Goal: Task Accomplishment & Management: Use online tool/utility

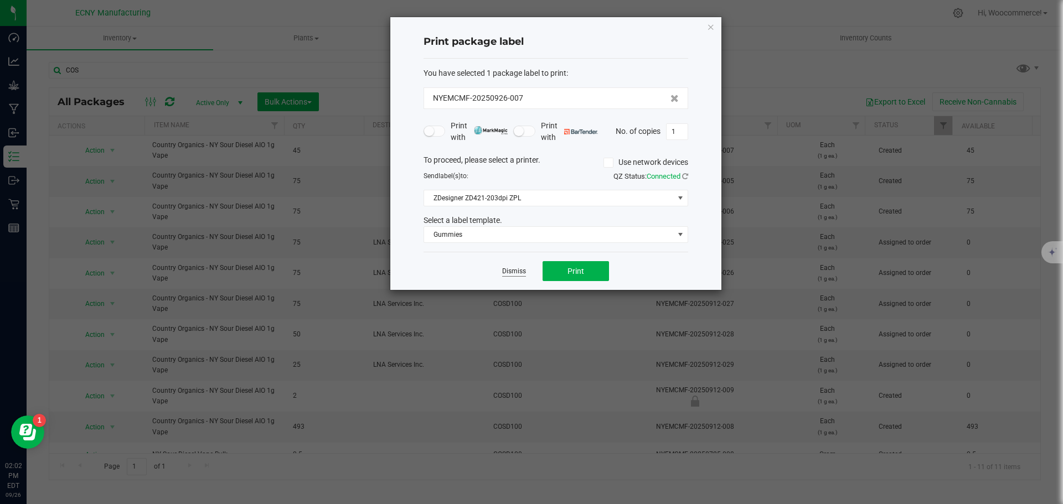
click at [514, 270] on link "Dismiss" at bounding box center [514, 271] width 24 height 9
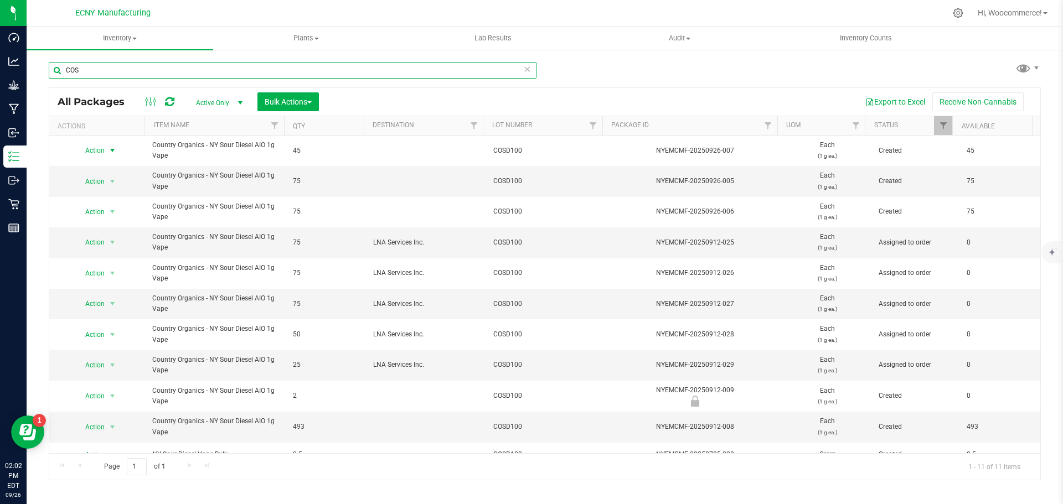
click at [215, 73] on input "COS" at bounding box center [293, 70] width 488 height 17
type input "COMW"
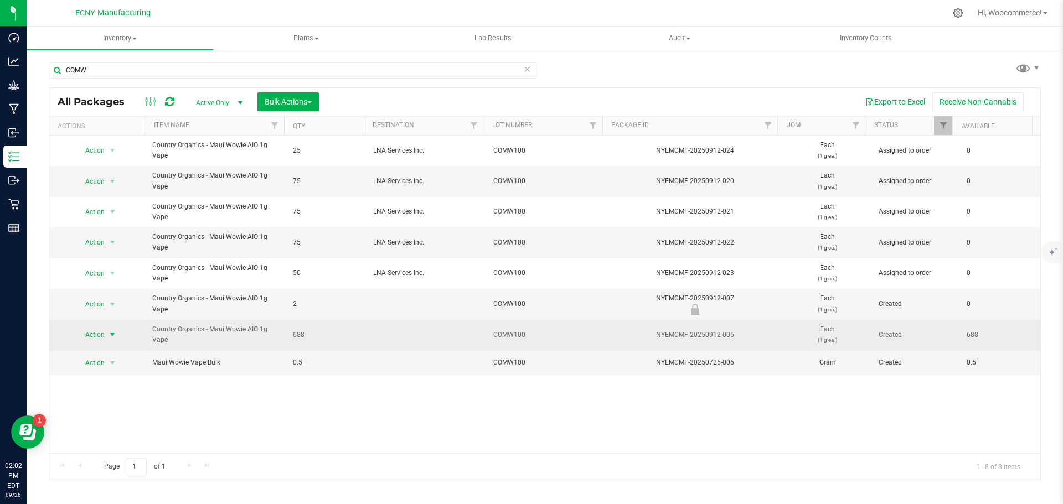
click at [115, 333] on span "select" at bounding box center [112, 335] width 9 height 9
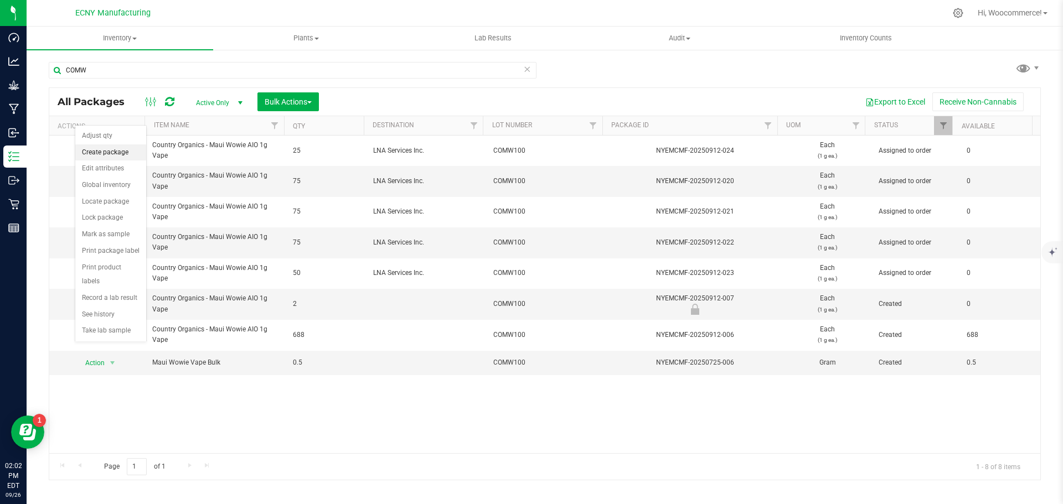
click at [111, 147] on li "Create package" at bounding box center [110, 152] width 71 height 17
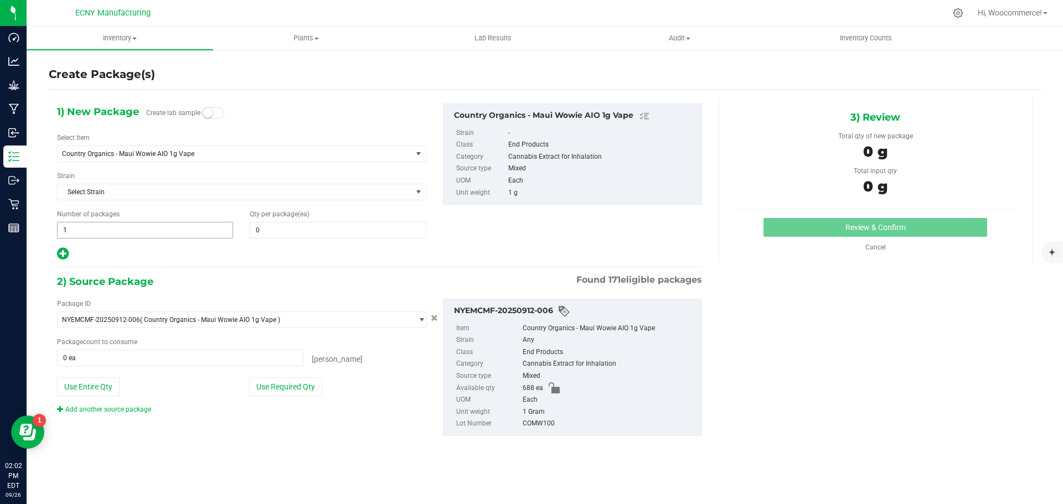
click at [97, 225] on span "1 1" at bounding box center [145, 230] width 176 height 17
type input "2"
click at [278, 234] on span "0 0" at bounding box center [338, 230] width 176 height 17
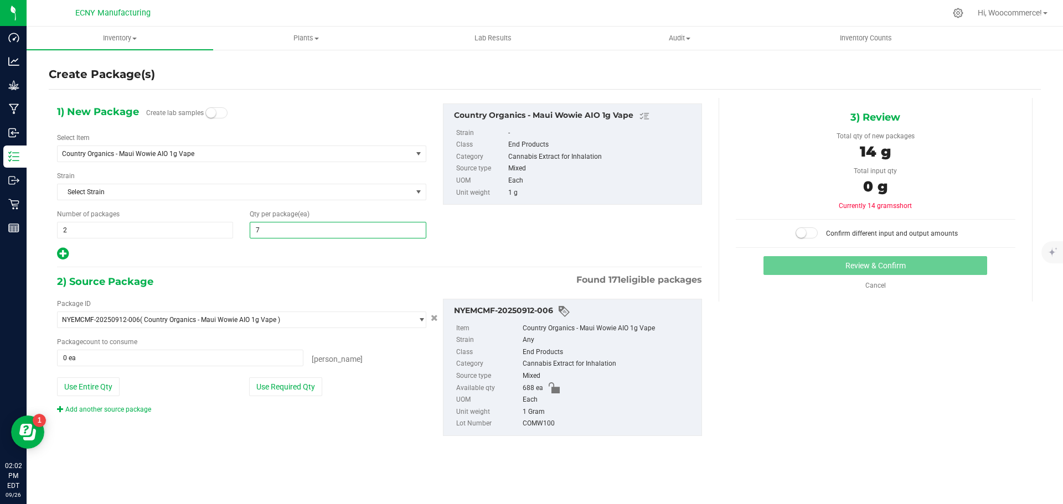
type input "75"
click at [288, 392] on button "Use Required Qty" at bounding box center [285, 387] width 73 height 19
type input "150 ea"
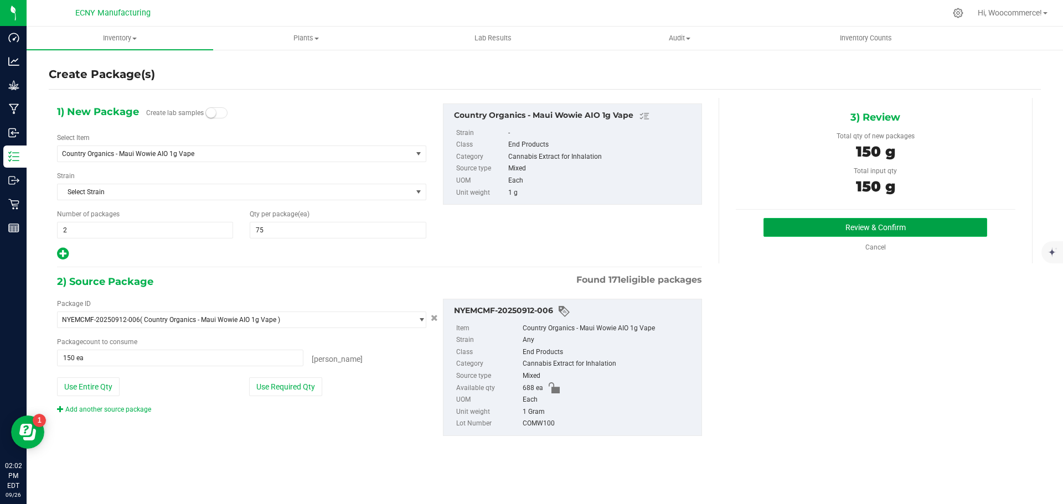
click at [802, 230] on button "Review & Confirm" at bounding box center [875, 227] width 224 height 19
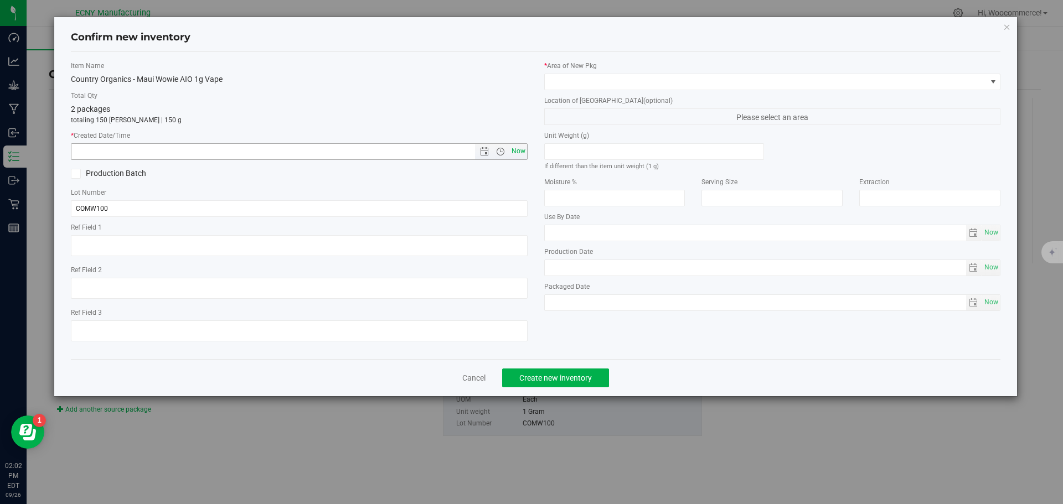
click at [514, 157] on span "Now" at bounding box center [518, 151] width 19 height 16
type input "[DATE] 2:03 PM"
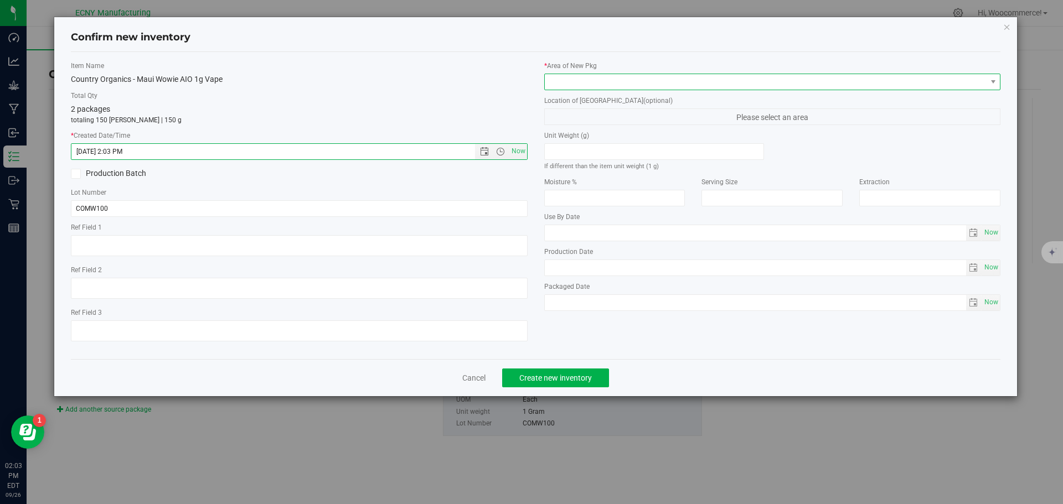
click at [580, 84] on span at bounding box center [766, 82] width 442 height 16
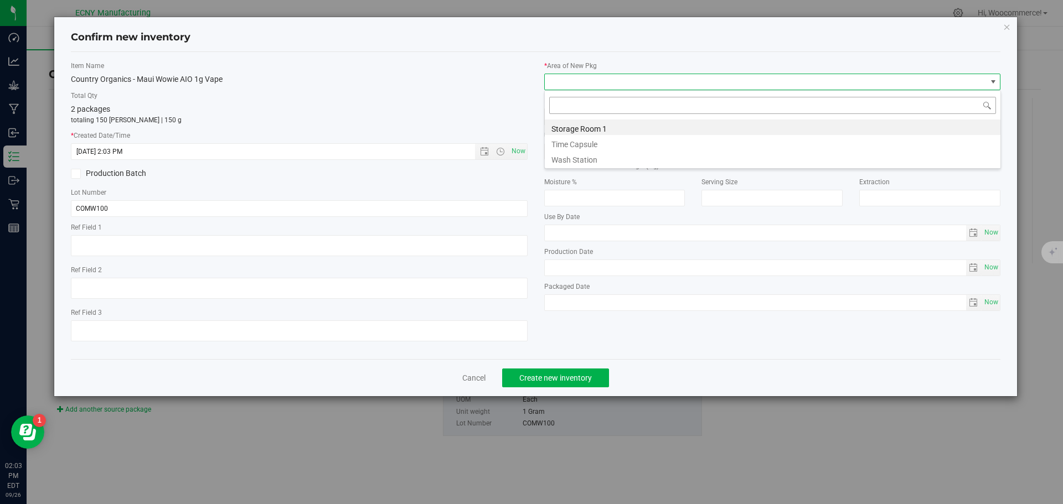
scroll to position [17, 457]
click at [555, 125] on li "Storage Room 1" at bounding box center [773, 128] width 456 height 16
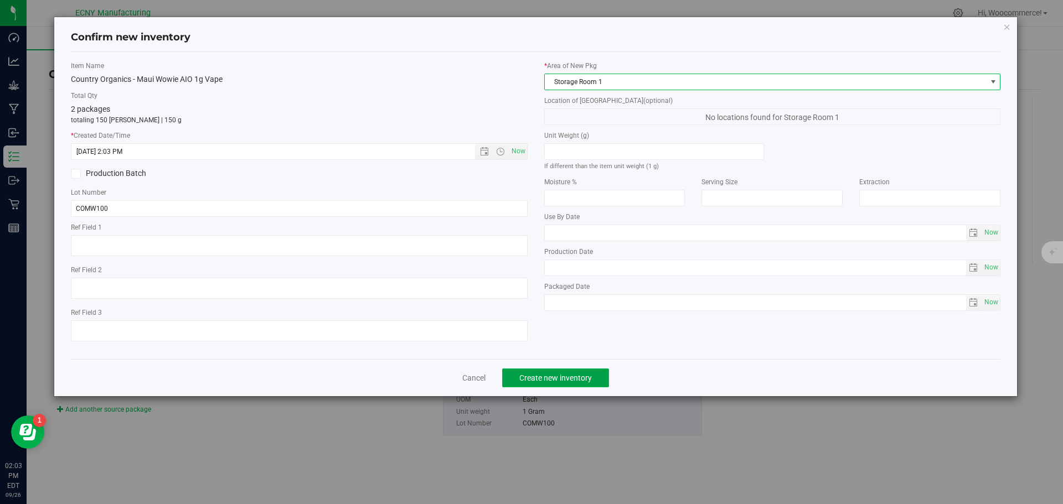
click at [538, 378] on span "Create new inventory" at bounding box center [555, 378] width 73 height 9
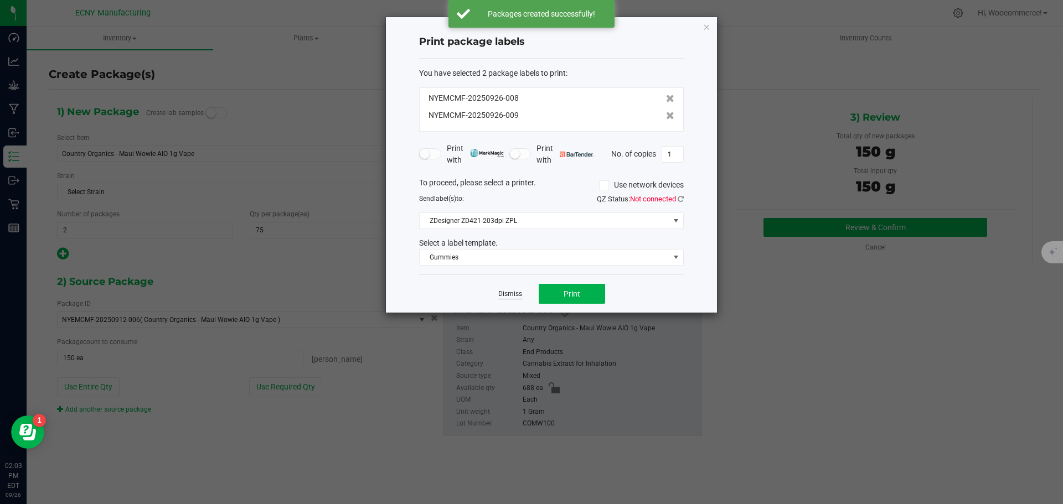
click at [505, 297] on link "Dismiss" at bounding box center [510, 294] width 24 height 9
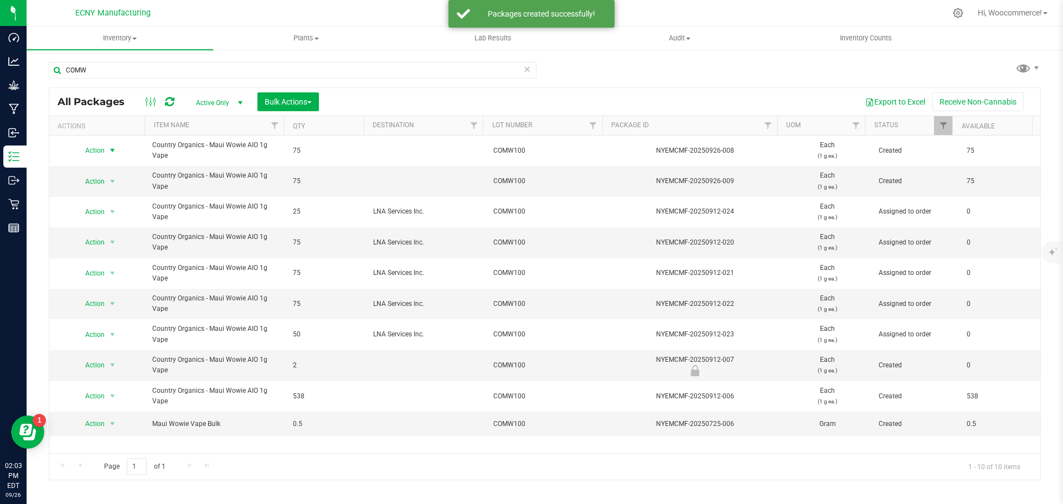
click at [107, 149] on span "select" at bounding box center [113, 151] width 14 height 16
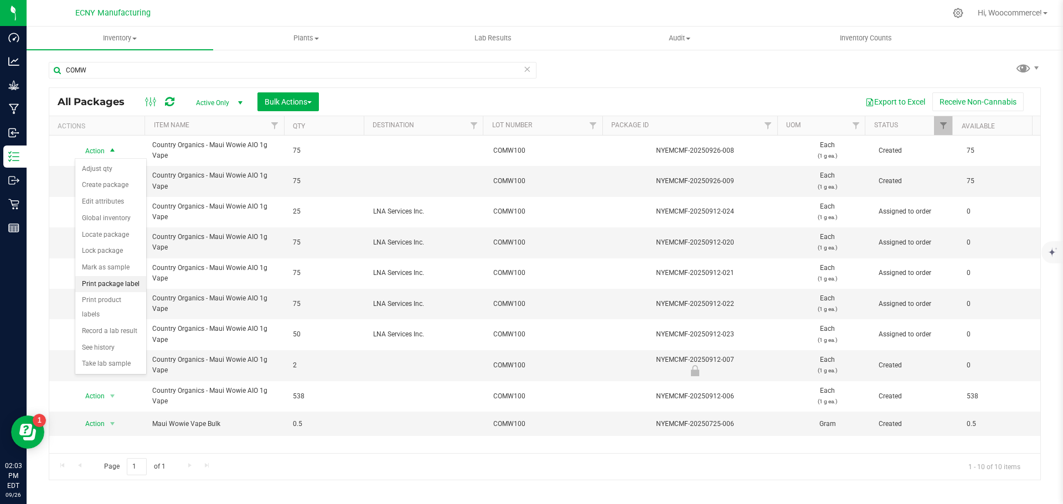
click at [125, 284] on li "Print package label" at bounding box center [110, 284] width 71 height 17
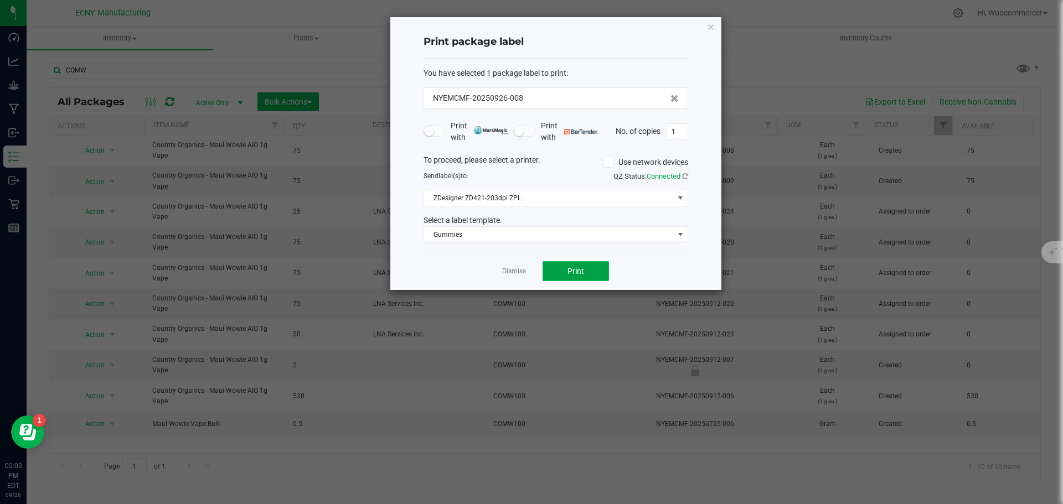
click at [550, 264] on button "Print" at bounding box center [576, 271] width 66 height 20
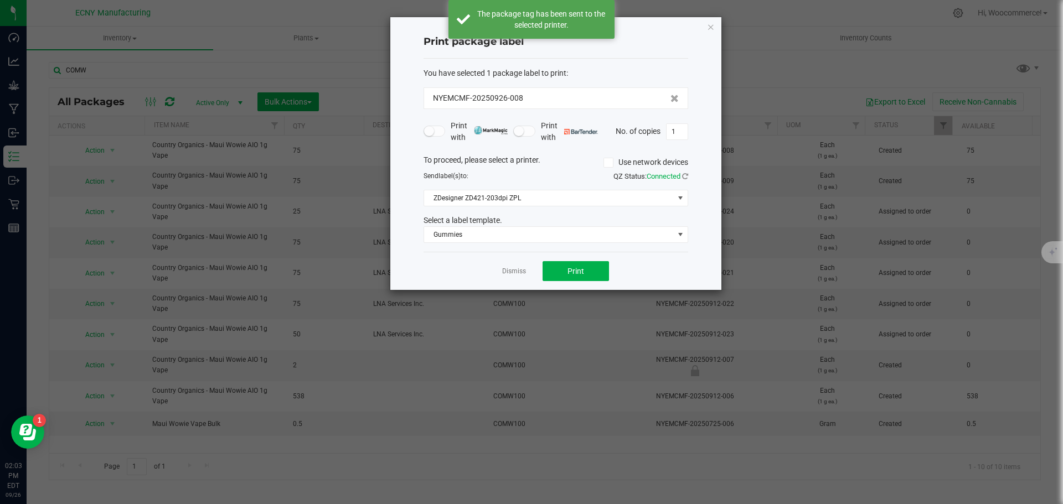
click at [109, 181] on ngb-modal-window "Print package label You have selected 1 package label to print : NYEMCMF-202509…" at bounding box center [535, 252] width 1071 height 504
click at [519, 267] on link "Dismiss" at bounding box center [514, 271] width 24 height 9
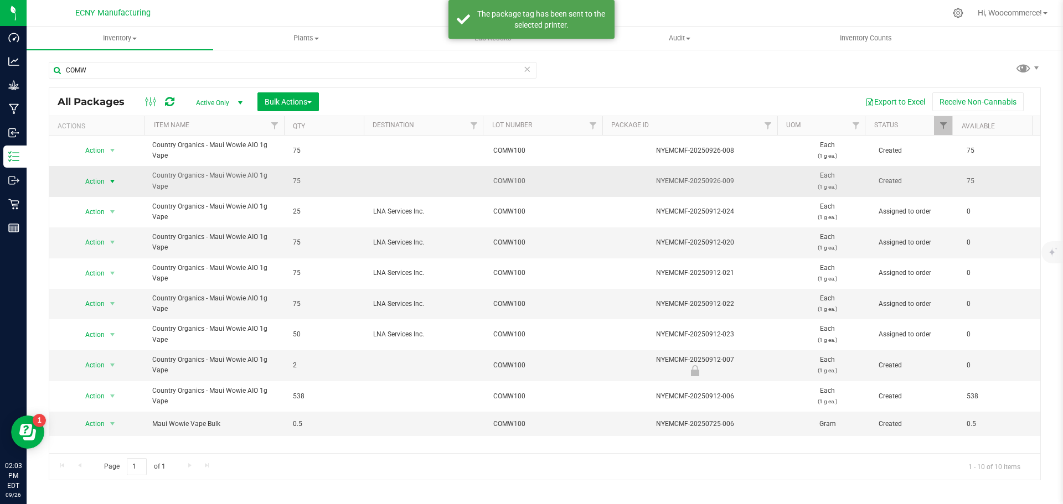
click at [106, 187] on span "select" at bounding box center [113, 182] width 14 height 16
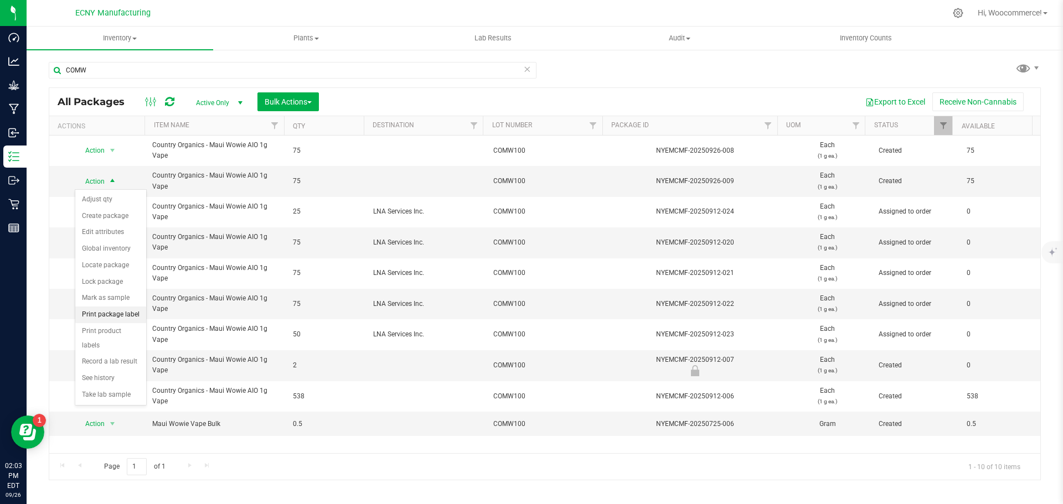
click at [122, 314] on li "Print package label" at bounding box center [110, 315] width 71 height 17
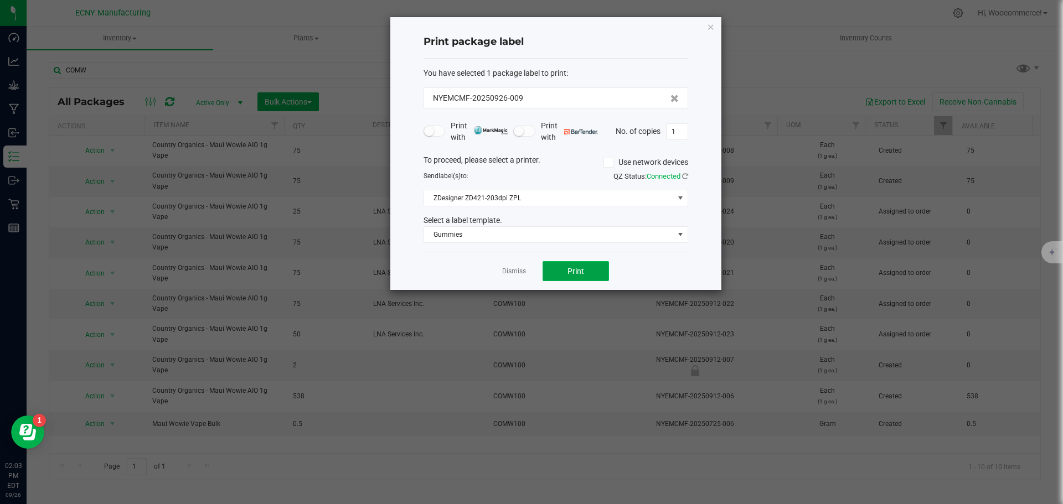
click at [584, 266] on button "Print" at bounding box center [576, 271] width 66 height 20
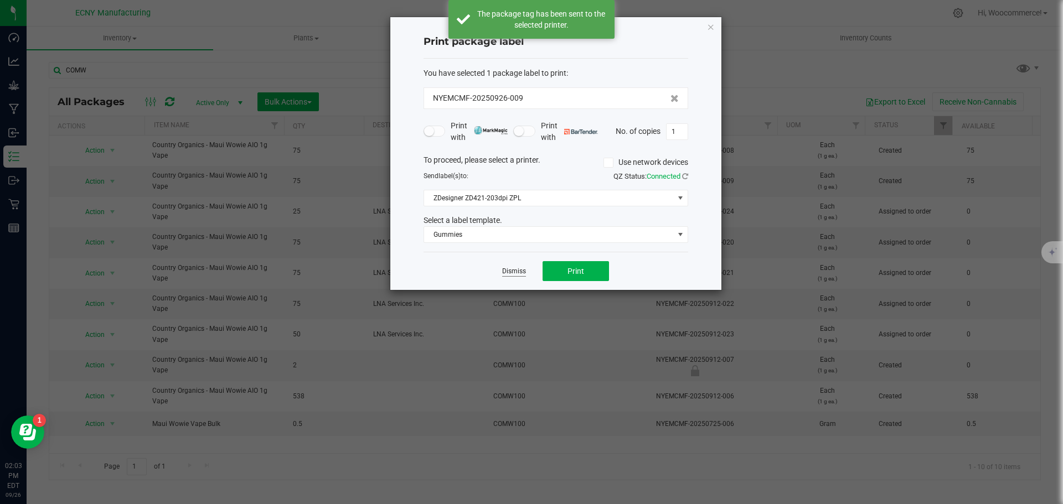
click at [513, 267] on link "Dismiss" at bounding box center [514, 271] width 24 height 9
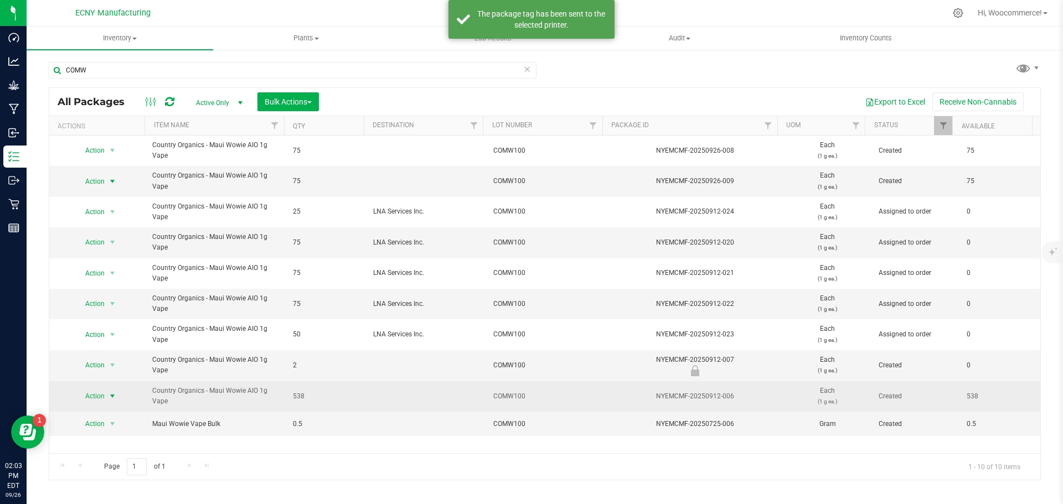
click at [95, 401] on span "Action" at bounding box center [90, 397] width 30 height 16
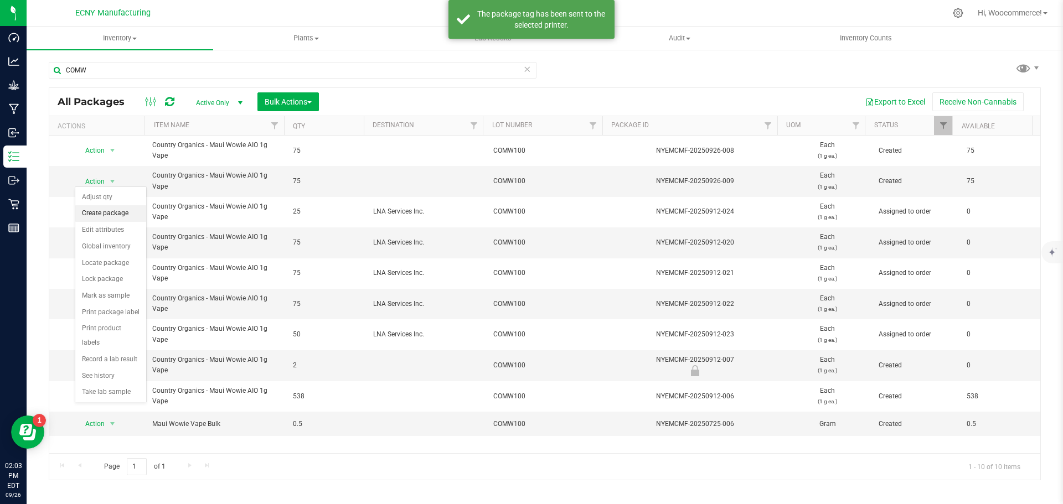
click at [102, 209] on li "Create package" at bounding box center [110, 213] width 71 height 17
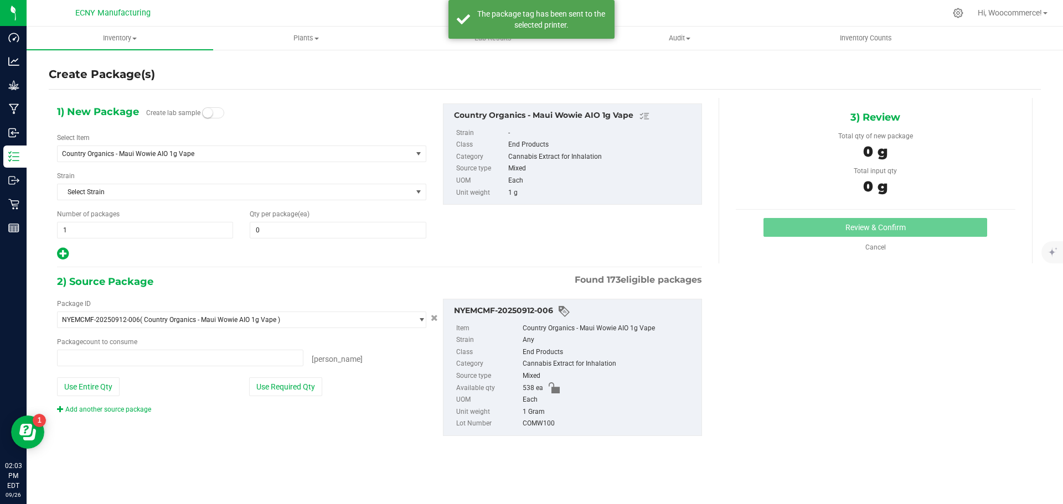
type input "0 ea"
click at [288, 223] on span at bounding box center [338, 230] width 176 height 17
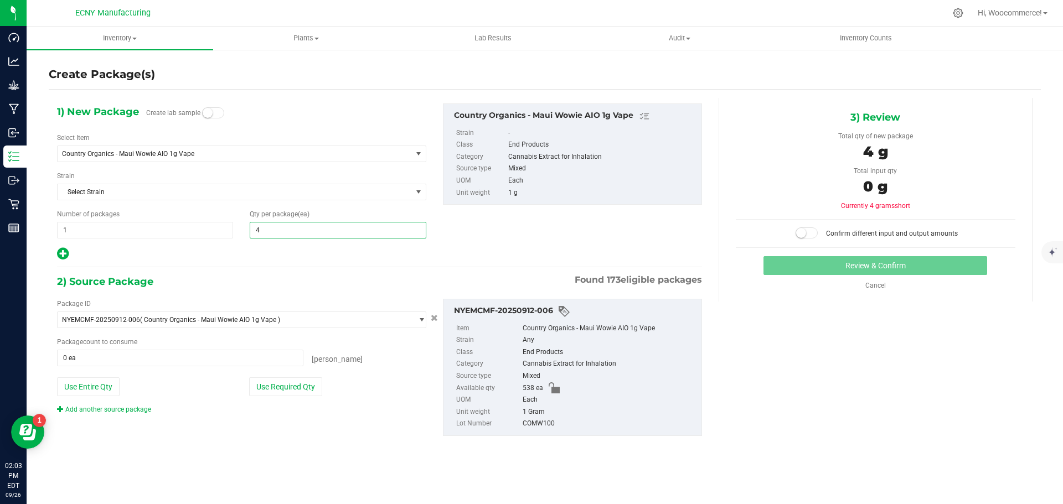
type input "45"
click at [309, 379] on button "Use Required Qty" at bounding box center [285, 387] width 73 height 19
type input "45 ea"
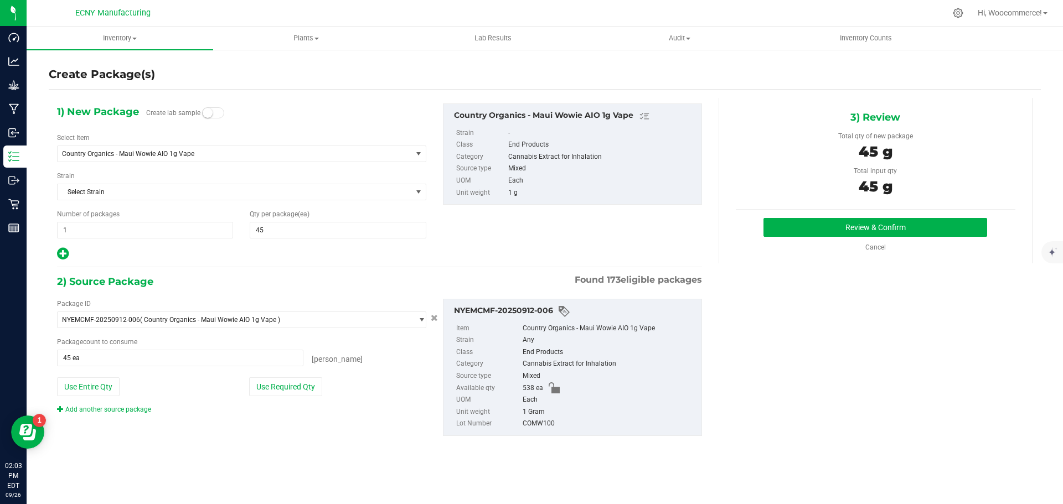
click at [788, 238] on div "Review & Confirm Cancel" at bounding box center [876, 235] width 280 height 34
click at [785, 237] on div "Review & Confirm Cancel" at bounding box center [876, 235] width 280 height 34
click at [771, 228] on button "Review & Confirm" at bounding box center [875, 227] width 224 height 19
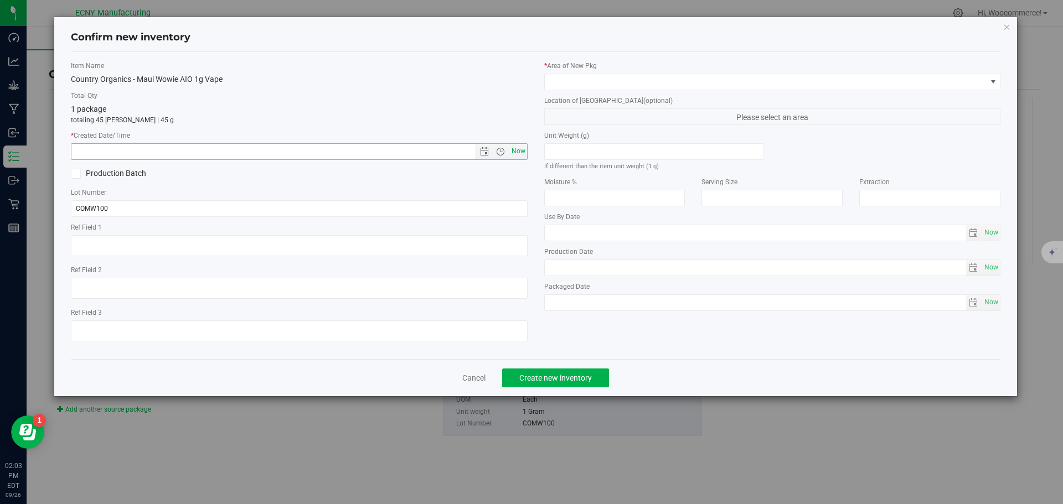
click at [518, 146] on span "Now" at bounding box center [518, 151] width 19 height 16
type input "[DATE] 2:03 PM"
click at [562, 93] on div "* Area of [GEOGRAPHIC_DATA] Location of [GEOGRAPHIC_DATA] (optional) Please sel…" at bounding box center [772, 189] width 473 height 256
click at [562, 91] on div "* Area of [GEOGRAPHIC_DATA] Location of [GEOGRAPHIC_DATA] (optional) Please sel…" at bounding box center [772, 189] width 473 height 256
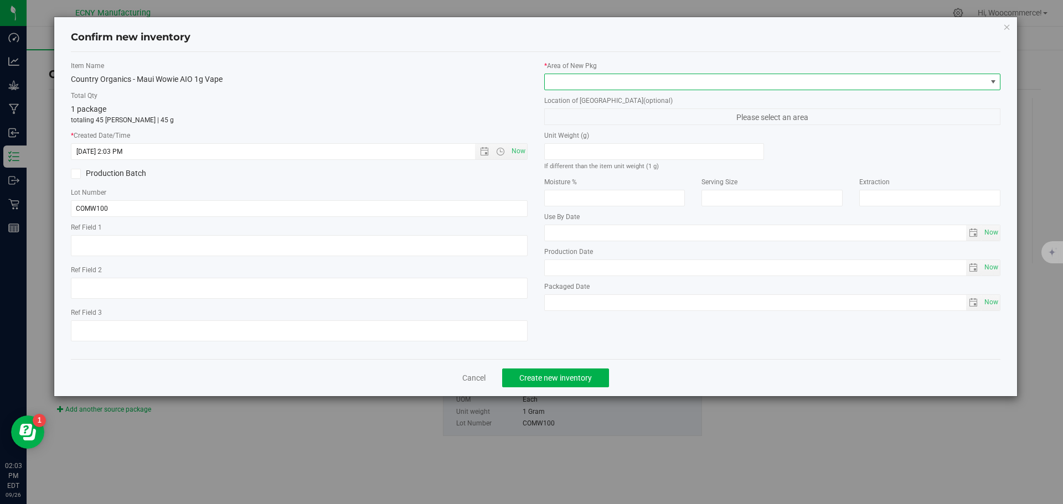
click at [561, 87] on span at bounding box center [766, 82] width 442 height 16
click at [559, 132] on li "Storage Room 1" at bounding box center [773, 128] width 456 height 16
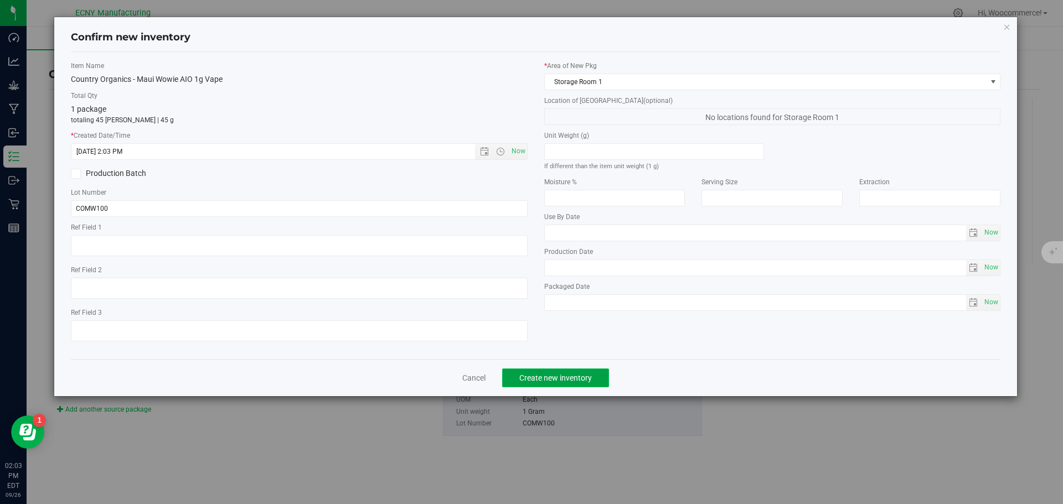
click at [523, 382] on span "Create new inventory" at bounding box center [555, 378] width 73 height 9
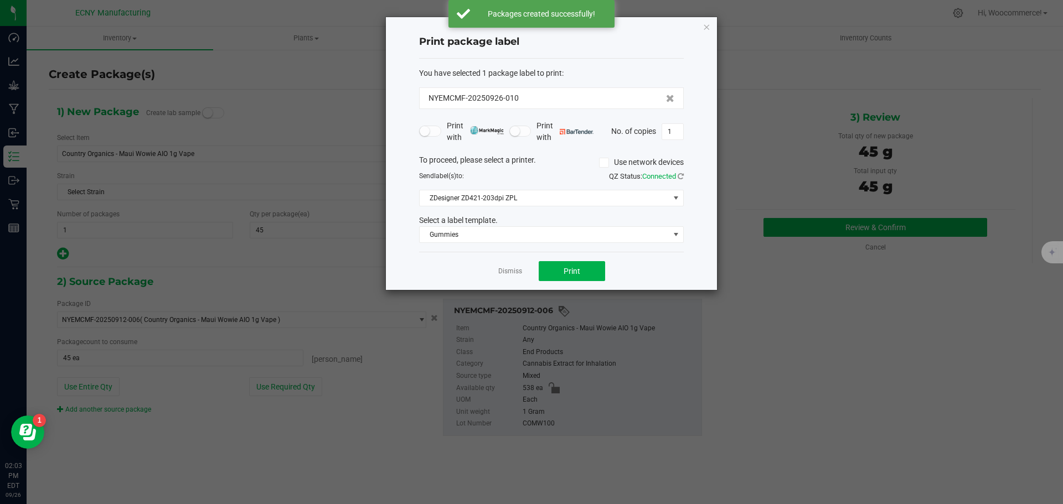
click at [515, 265] on div "Dismiss Print" at bounding box center [551, 271] width 265 height 38
click at [514, 271] on link "Dismiss" at bounding box center [510, 271] width 24 height 9
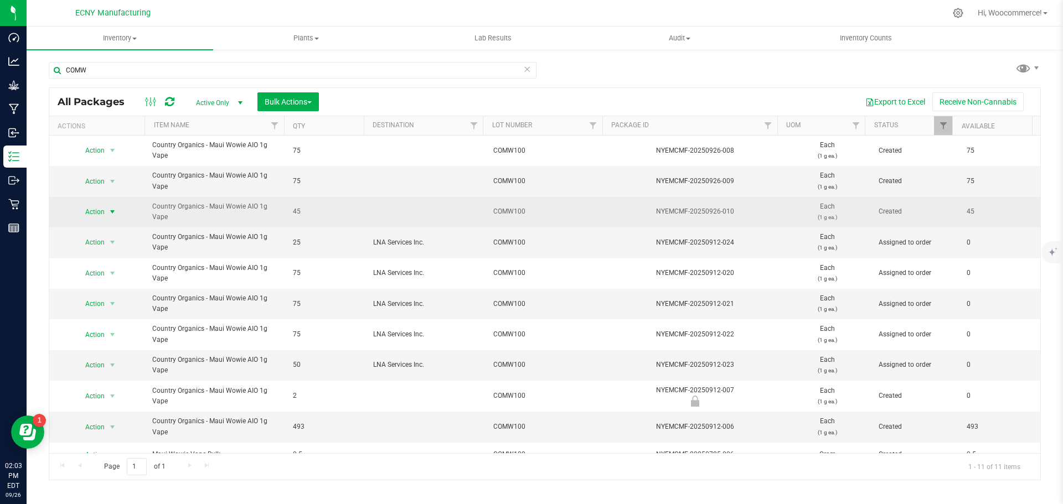
click at [113, 210] on span "select" at bounding box center [112, 212] width 9 height 9
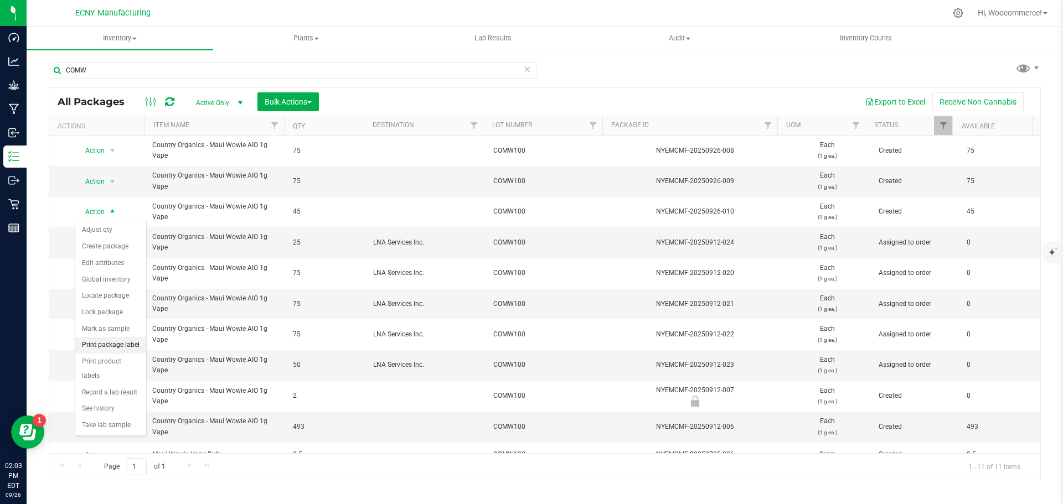
click at [120, 344] on li "Print package label" at bounding box center [110, 345] width 71 height 17
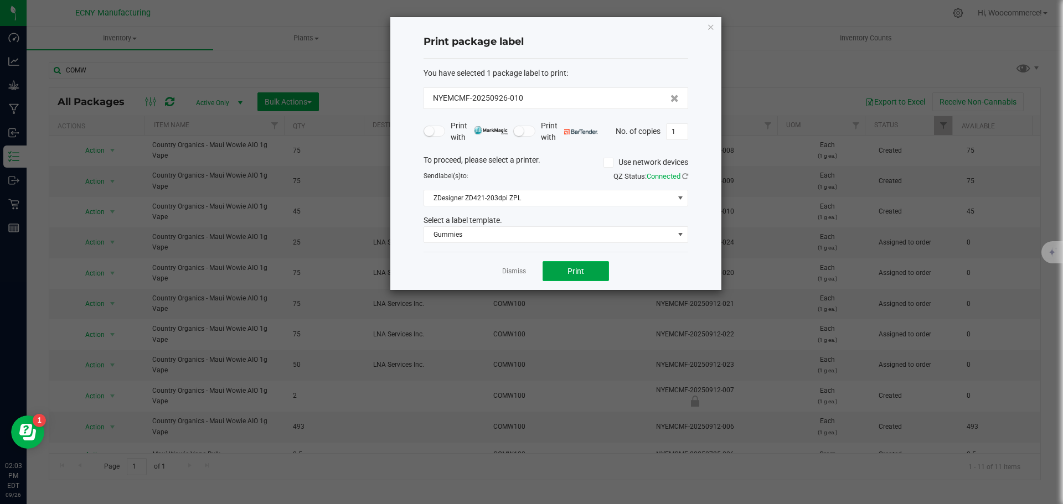
click at [553, 267] on button "Print" at bounding box center [576, 271] width 66 height 20
